Goal: Information Seeking & Learning: Learn about a topic

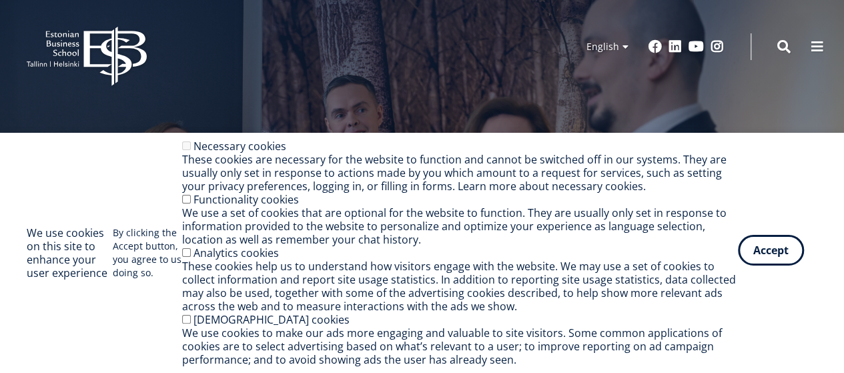
click at [774, 243] on button "Accept" at bounding box center [771, 250] width 66 height 31
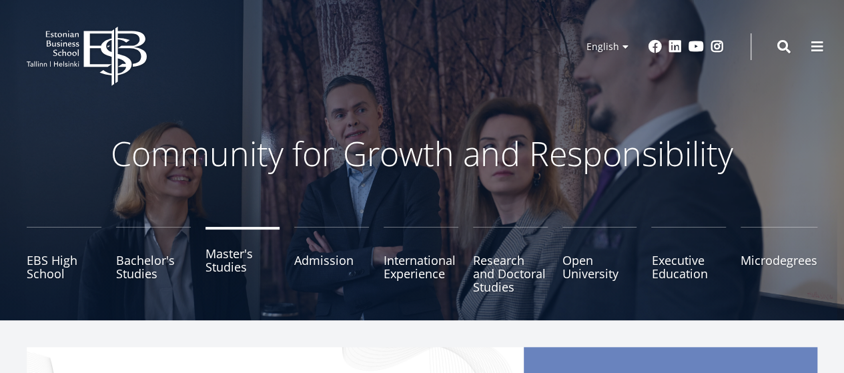
click at [218, 269] on link "Master's Studies" at bounding box center [242, 260] width 75 height 67
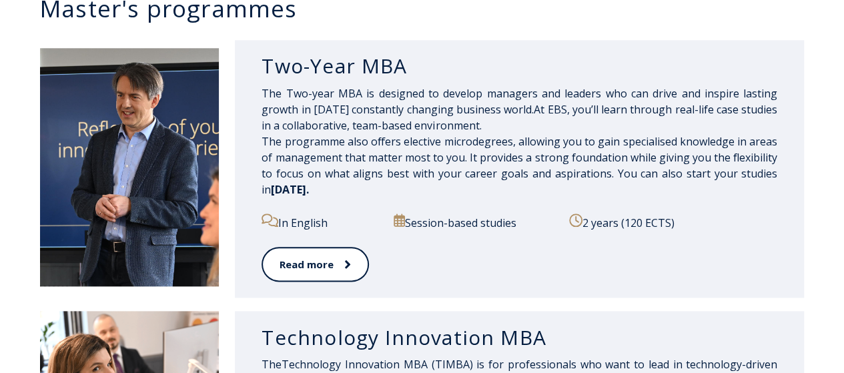
scroll to position [675, 0]
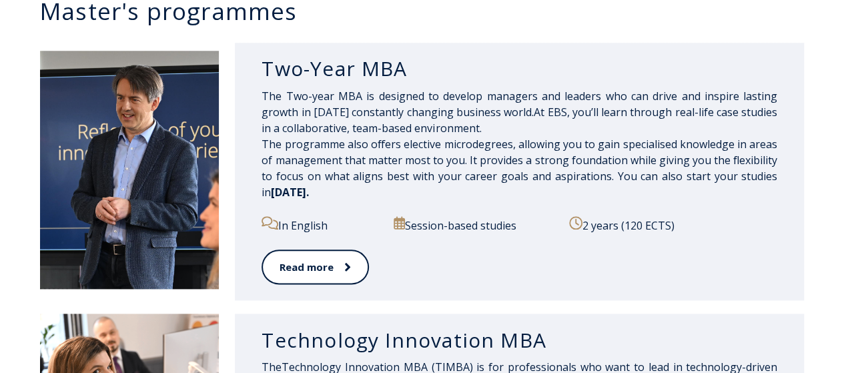
click at [503, 172] on span "The Two-year MBA is designed to develop managers and leaders who can drive and …" at bounding box center [519, 136] width 516 height 95
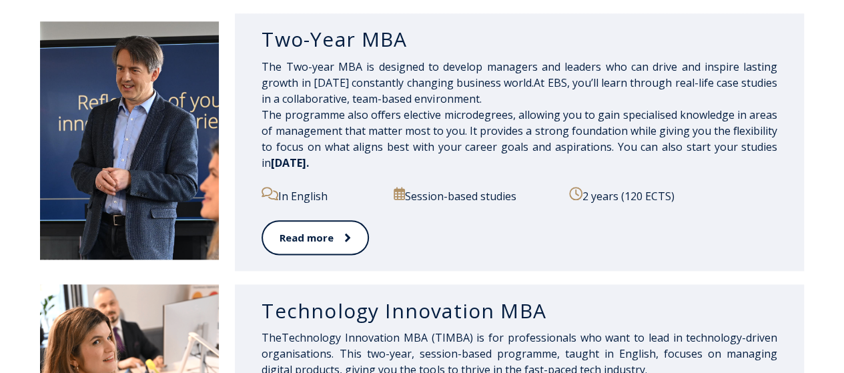
scroll to position [666, 0]
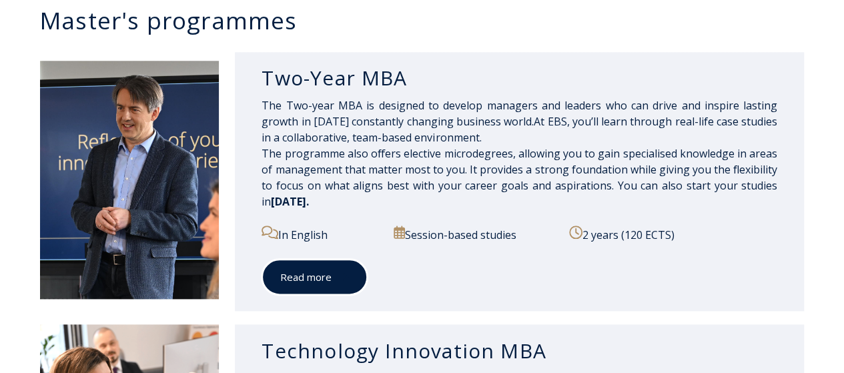
click at [346, 274] on icon at bounding box center [345, 277] width 5 height 9
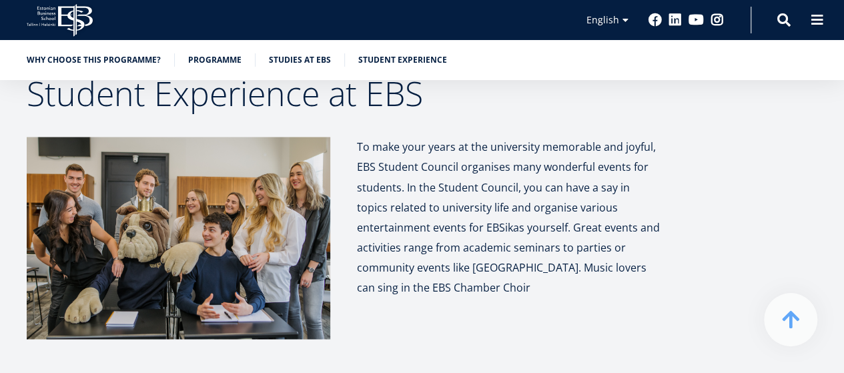
scroll to position [6086, 0]
